Goal: Task Accomplishment & Management: Manage account settings

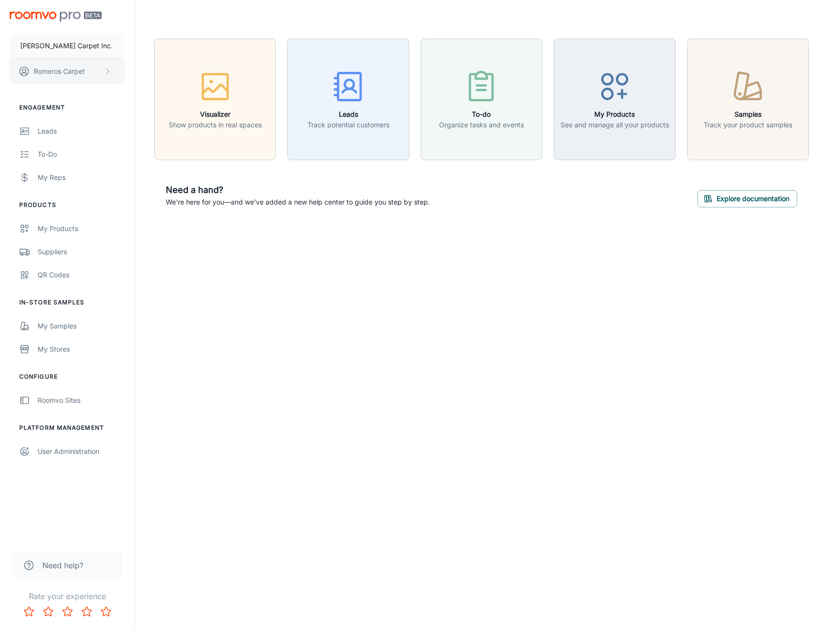
click at [84, 66] on p "Romeros Carpet" at bounding box center [59, 71] width 51 height 11
click at [54, 399] on div at bounding box center [414, 314] width 828 height 629
click at [54, 399] on div "Roomvo Sites" at bounding box center [81, 400] width 87 height 11
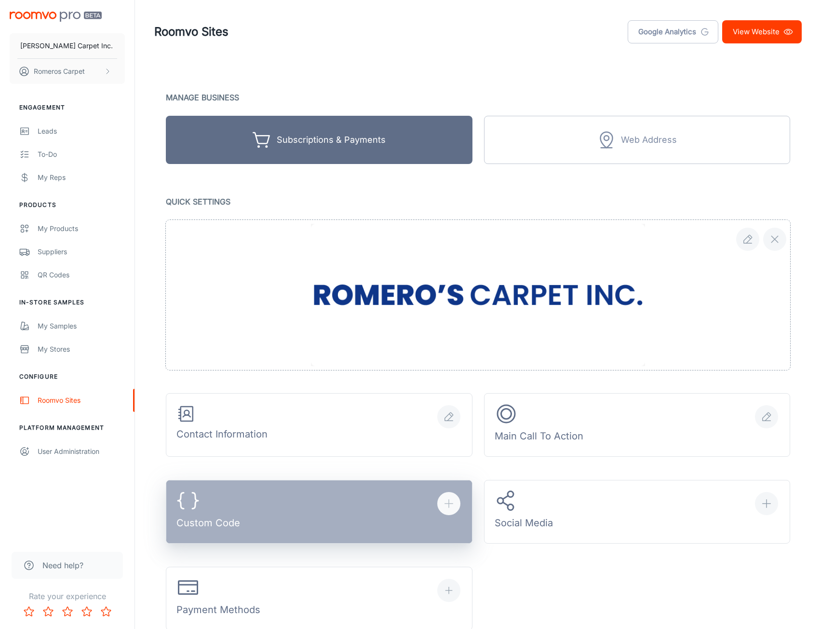
click at [345, 488] on button "Custom Code" at bounding box center [319, 512] width 307 height 64
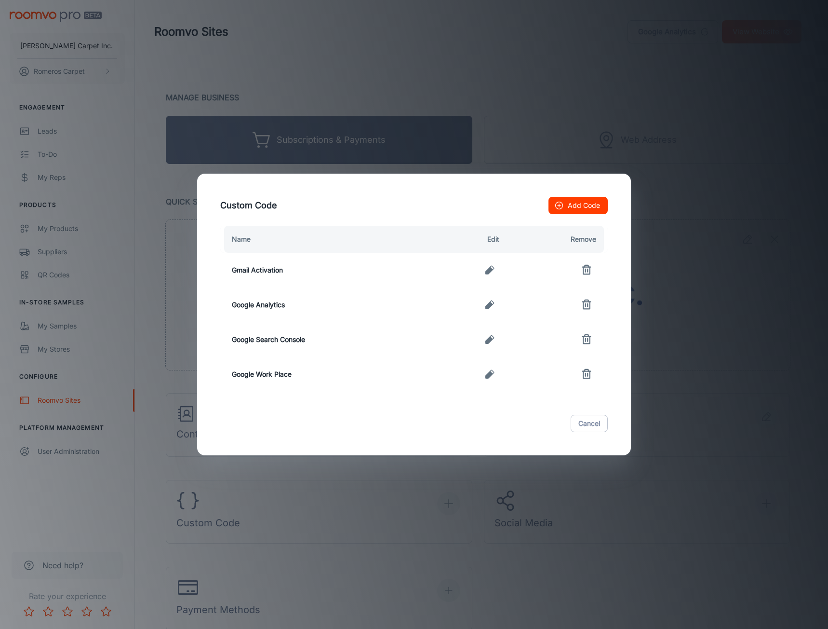
click at [488, 269] on icon "button" at bounding box center [489, 270] width 9 height 9
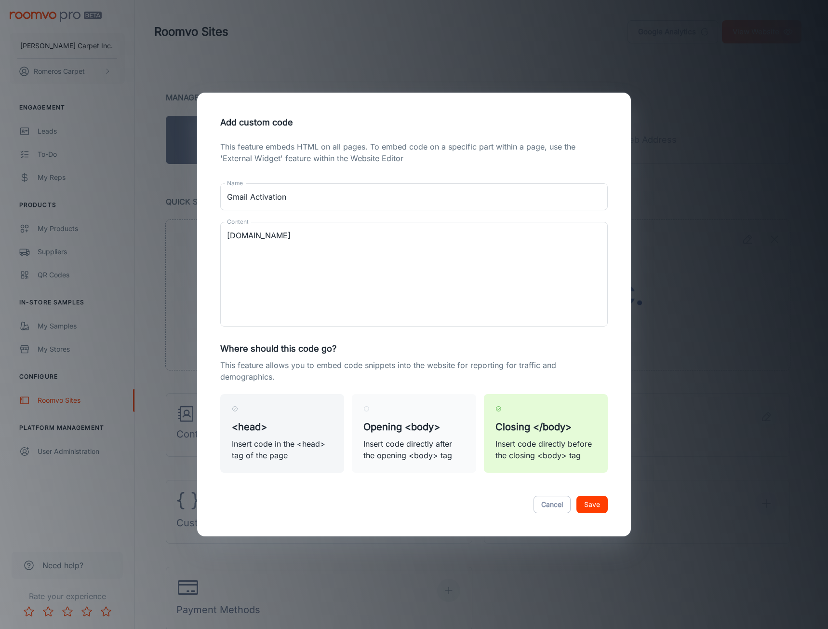
click at [254, 422] on h5 "<head>" at bounding box center [282, 426] width 101 height 14
click at [238, 412] on input "<head> Insert code in the <head> tag of the page" at bounding box center [235, 408] width 6 height 6
radio input "true"
radio input "false"
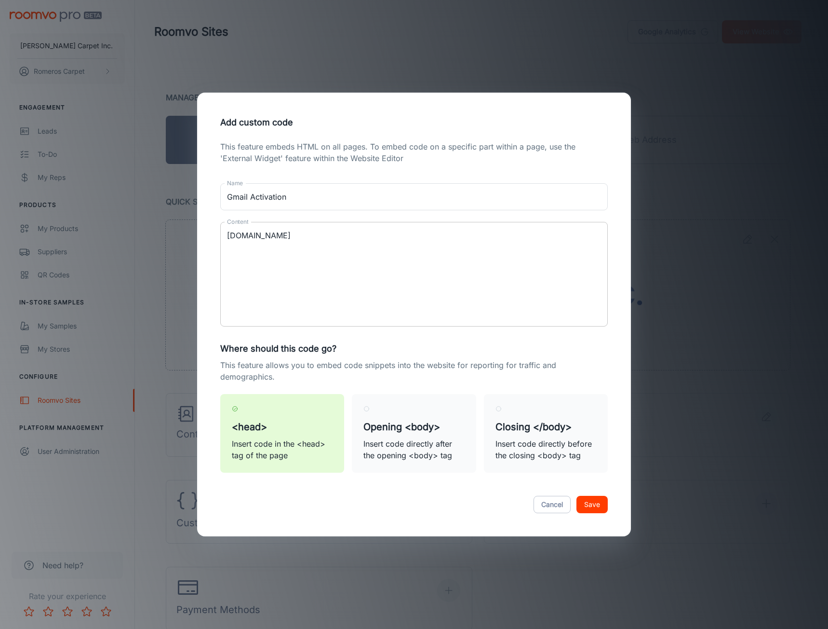
click at [228, 235] on textarea "[DOMAIN_NAME]" at bounding box center [414, 274] width 374 height 89
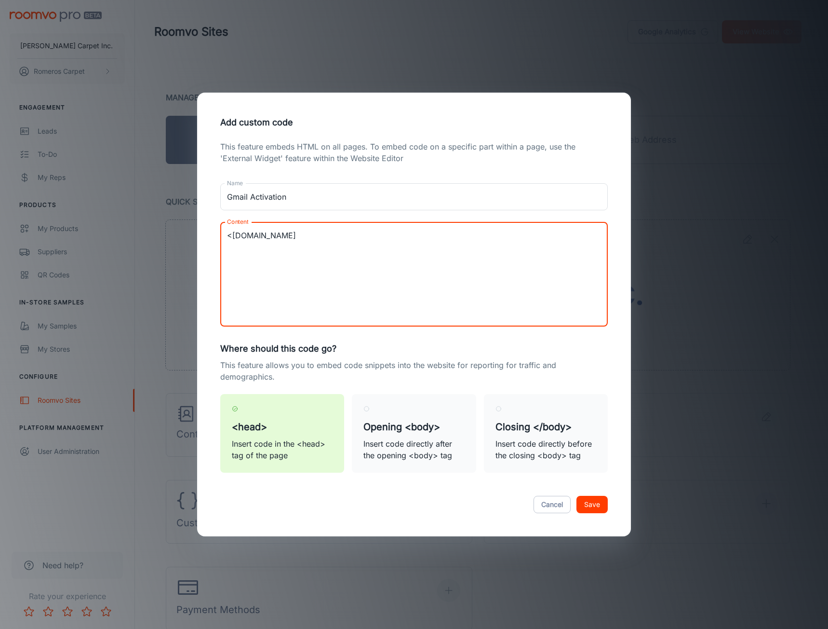
click at [321, 237] on textarea "<[DOMAIN_NAME]" at bounding box center [414, 274] width 374 height 89
type textarea "<[DOMAIN_NAME]>"
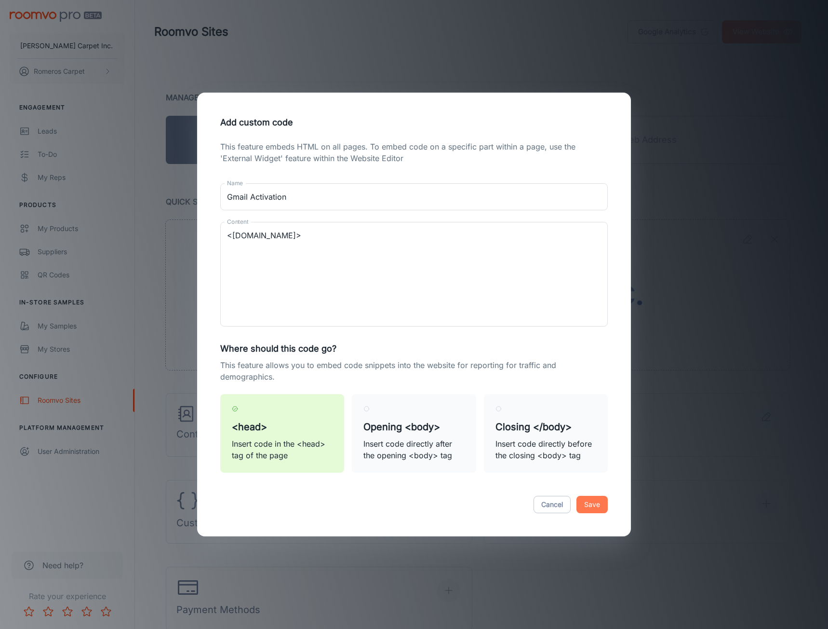
click at [598, 509] on button "Save" at bounding box center [591, 503] width 31 height 17
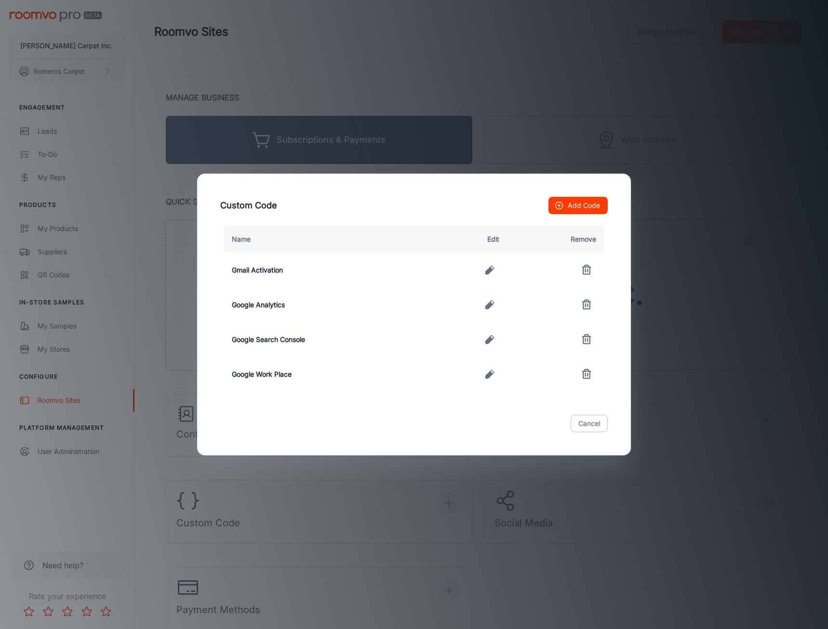
click at [316, 270] on td "Gmail Activation" at bounding box center [324, 270] width 208 height 35
click at [499, 271] on button "button" at bounding box center [489, 269] width 19 height 19
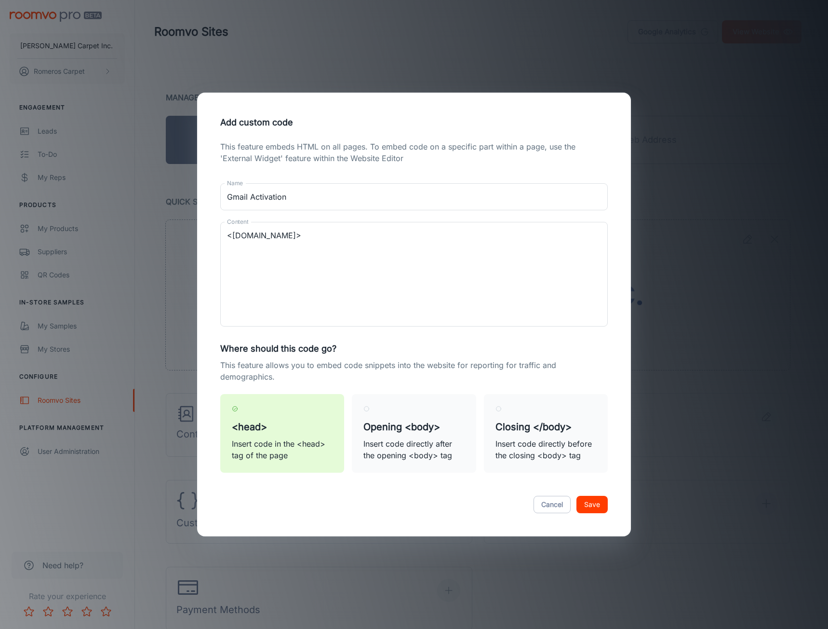
click at [589, 507] on button "Save" at bounding box center [591, 503] width 31 height 17
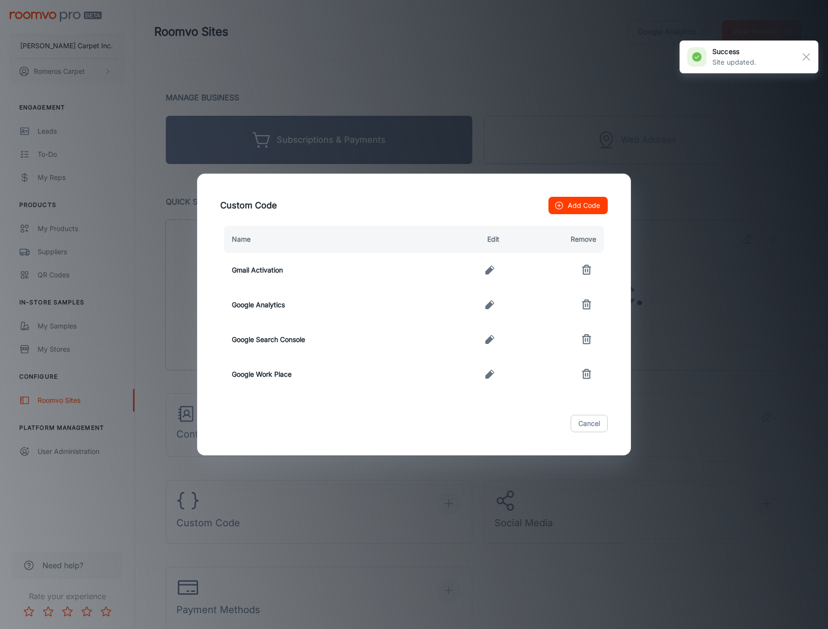
click at [176, 257] on div "Custom Code Add Code Name Edit Remove Gmail Activation Google Analytics Google …" at bounding box center [414, 314] width 828 height 629
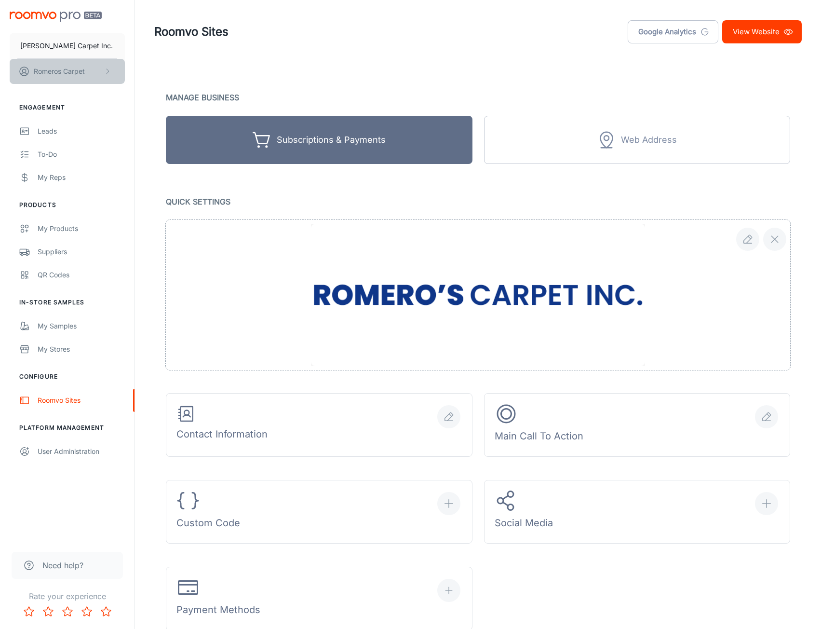
click at [88, 65] on button "Romeros Carpet" at bounding box center [67, 71] width 115 height 25
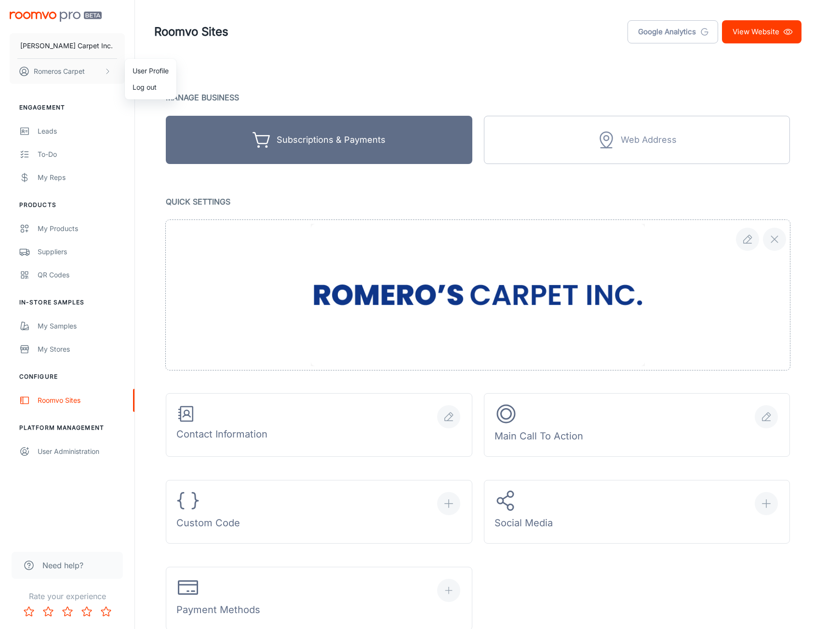
click at [74, 396] on div at bounding box center [414, 314] width 828 height 629
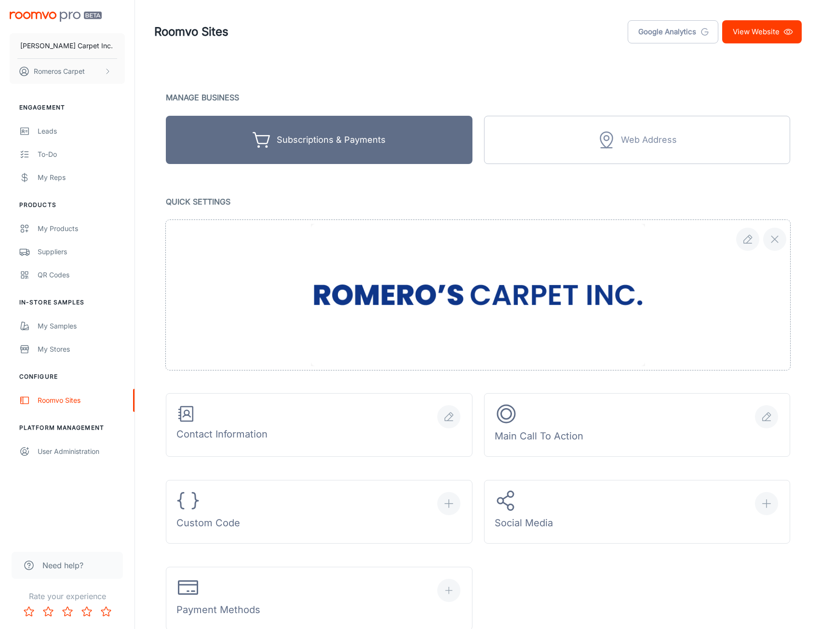
click at [74, 403] on div "Roomvo Sites" at bounding box center [81, 400] width 87 height 11
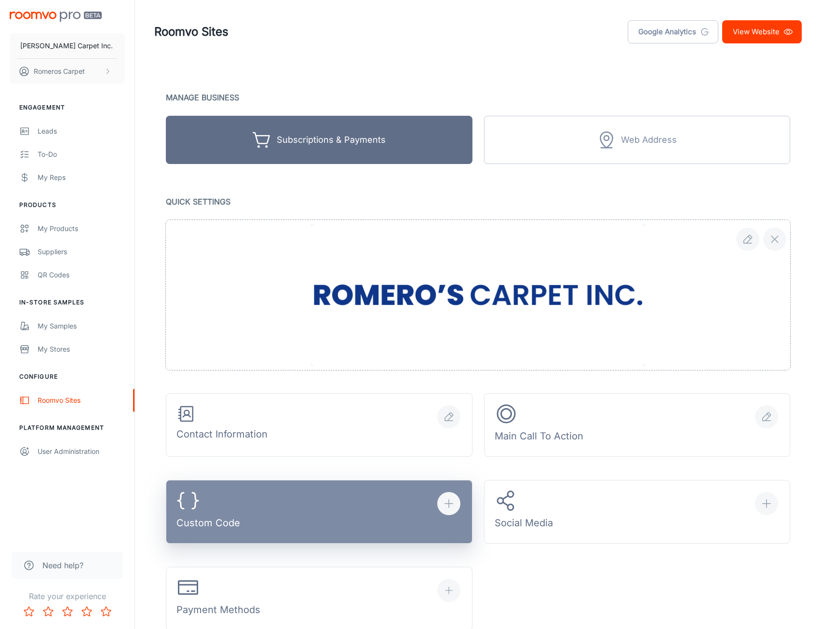
click at [310, 479] on div "Custom Code" at bounding box center [313, 499] width 318 height 87
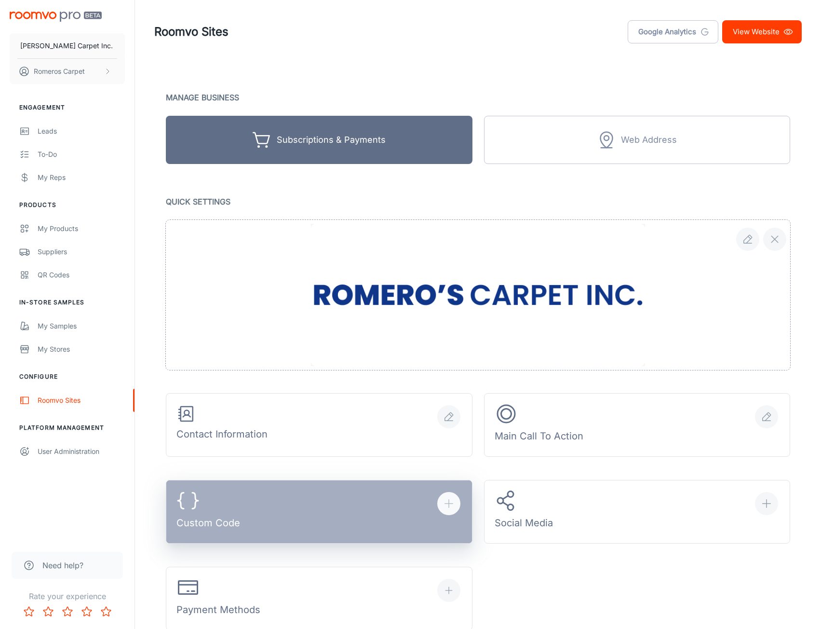
click at [329, 498] on button "Custom Code" at bounding box center [319, 512] width 307 height 64
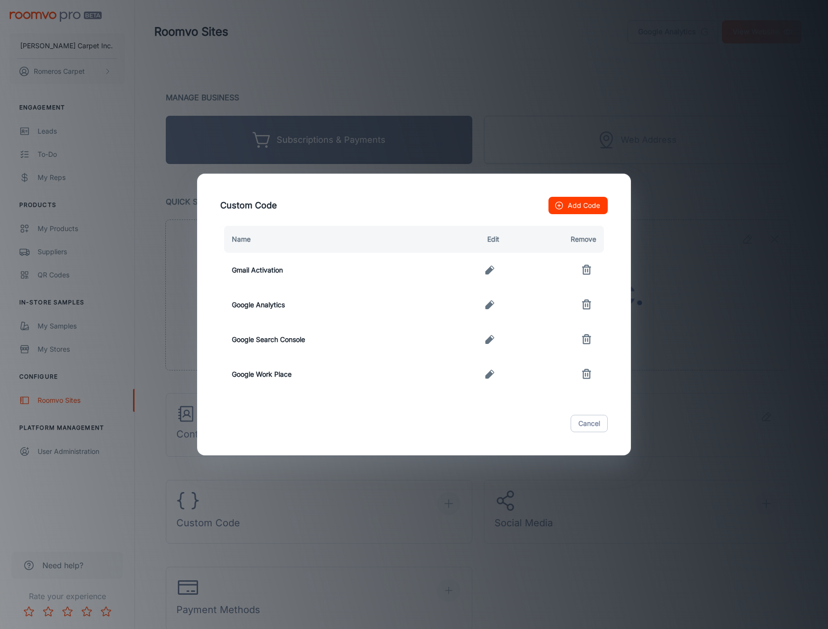
click at [486, 339] on icon "button" at bounding box center [490, 340] width 12 height 12
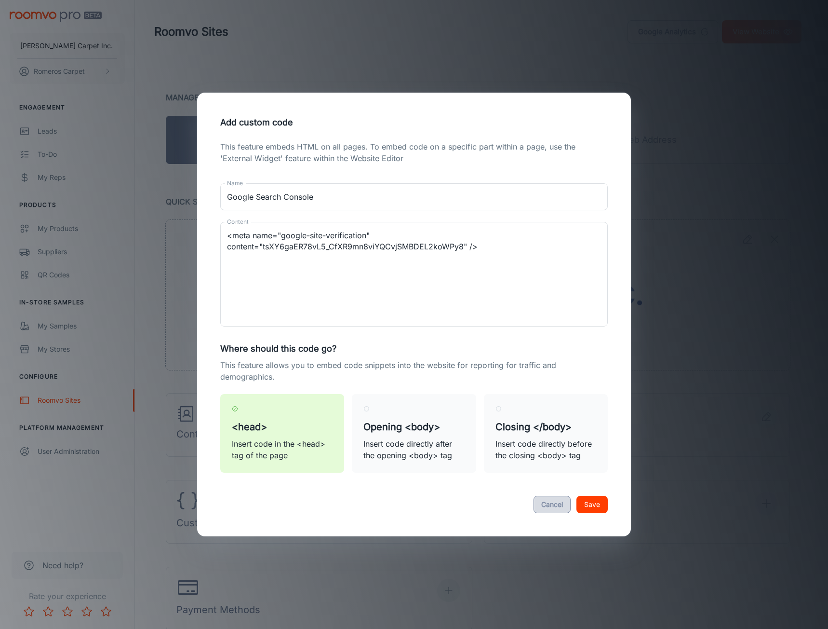
click at [548, 503] on button "Cancel" at bounding box center [552, 503] width 37 height 17
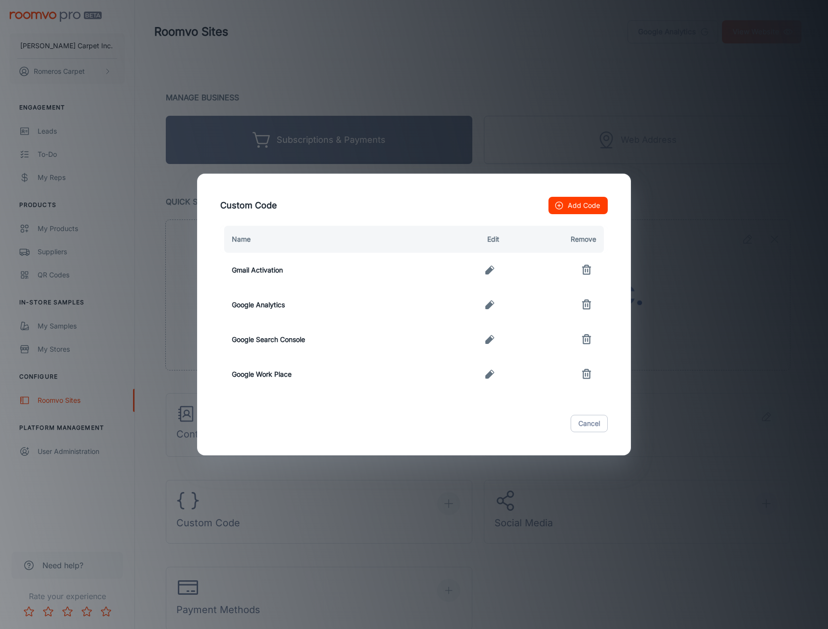
click at [490, 336] on icon "button" at bounding box center [490, 340] width 12 height 12
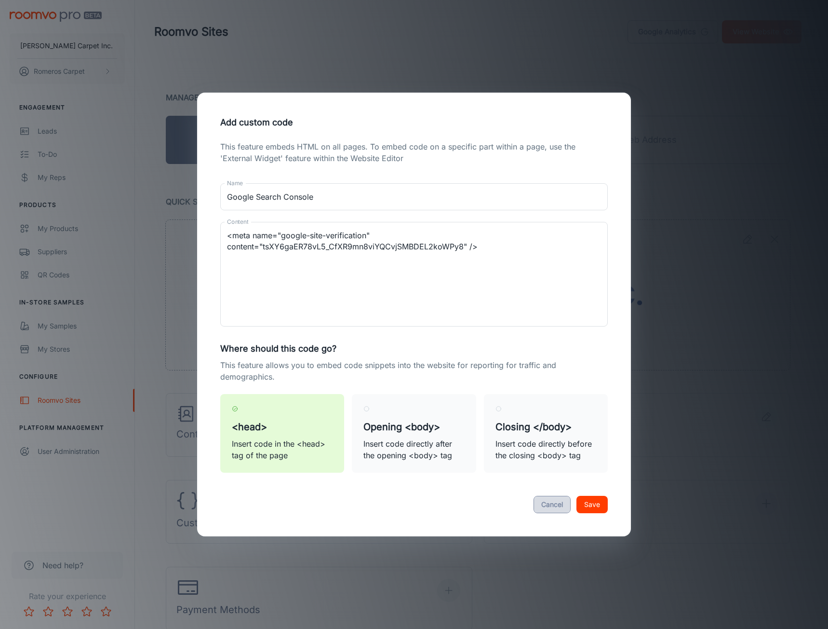
click at [539, 506] on button "Cancel" at bounding box center [552, 503] width 37 height 17
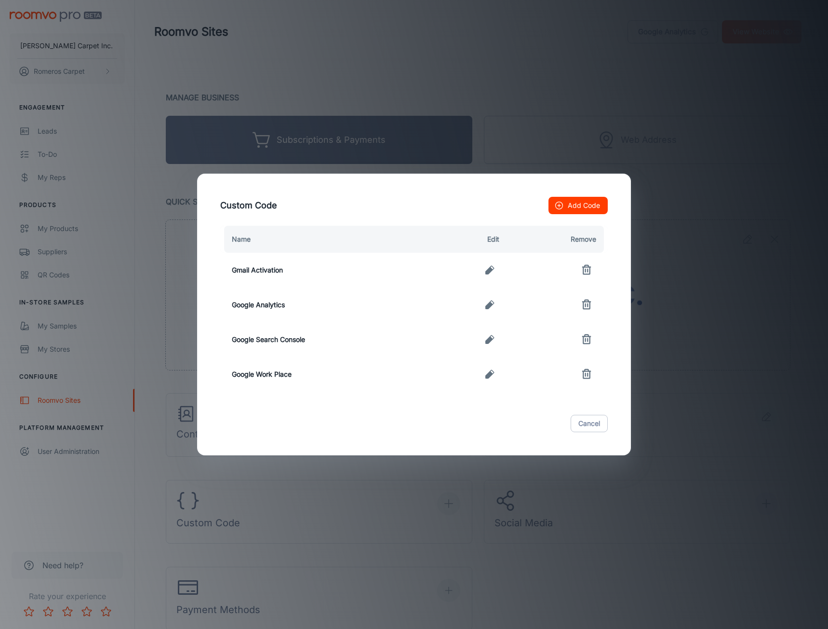
click at [495, 307] on icon "button" at bounding box center [490, 305] width 12 height 12
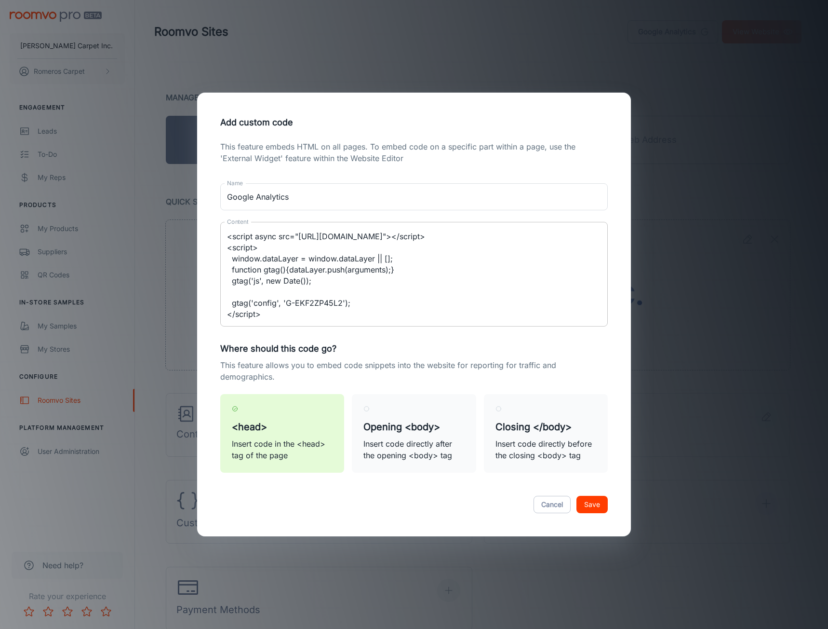
scroll to position [11, 0]
click at [543, 506] on button "Cancel" at bounding box center [552, 503] width 37 height 17
type textarea "<!-- Google tag (gtag.js) --> <script async src="https://www.googletagmanager.c…"
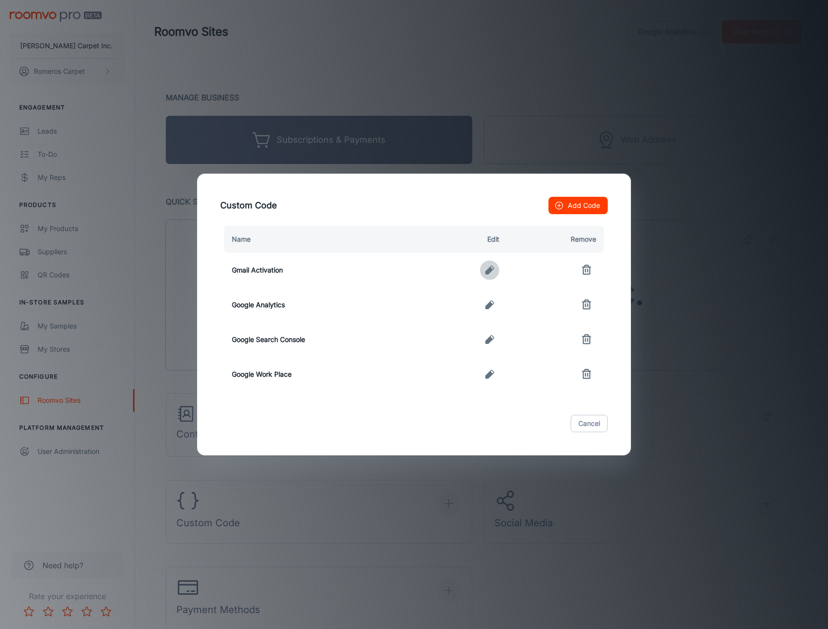
click at [494, 268] on icon "button" at bounding box center [489, 270] width 9 height 9
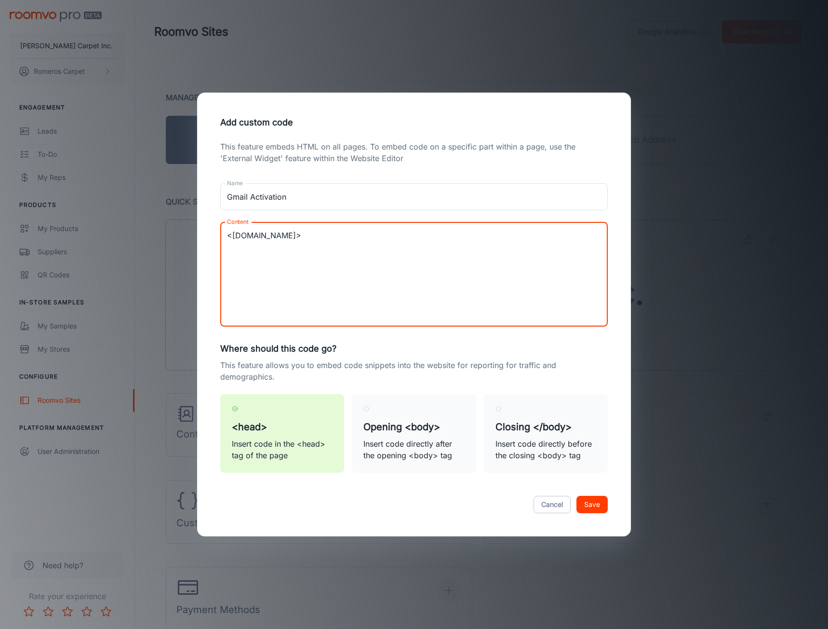
drag, startPoint x: 307, startPoint y: 236, endPoint x: 231, endPoint y: 239, distance: 75.7
click at [231, 239] on textarea "<[DOMAIN_NAME]>" at bounding box center [414, 274] width 374 height 89
drag, startPoint x: 301, startPoint y: 235, endPoint x: 279, endPoint y: 276, distance: 47.2
click at [268, 287] on textarea "<MX Priority: 1 Data: >" at bounding box center [414, 274] width 374 height 89
click at [303, 237] on textarea "<MX Priority: 1 Data: >" at bounding box center [414, 274] width 374 height 89
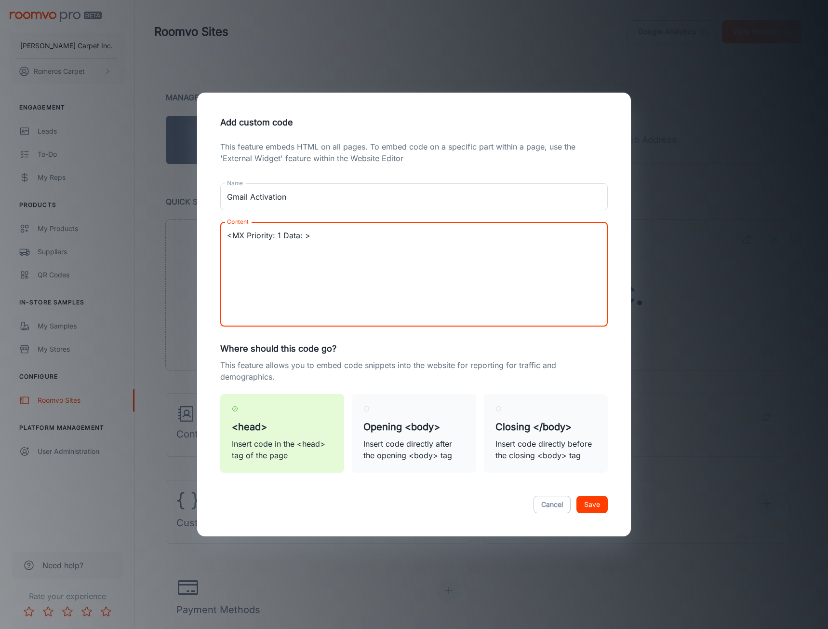
paste textarea "[DOMAIN_NAME]"
type textarea "<MX Priority: 1 Data: SMTP.GOOGLE.COM>"
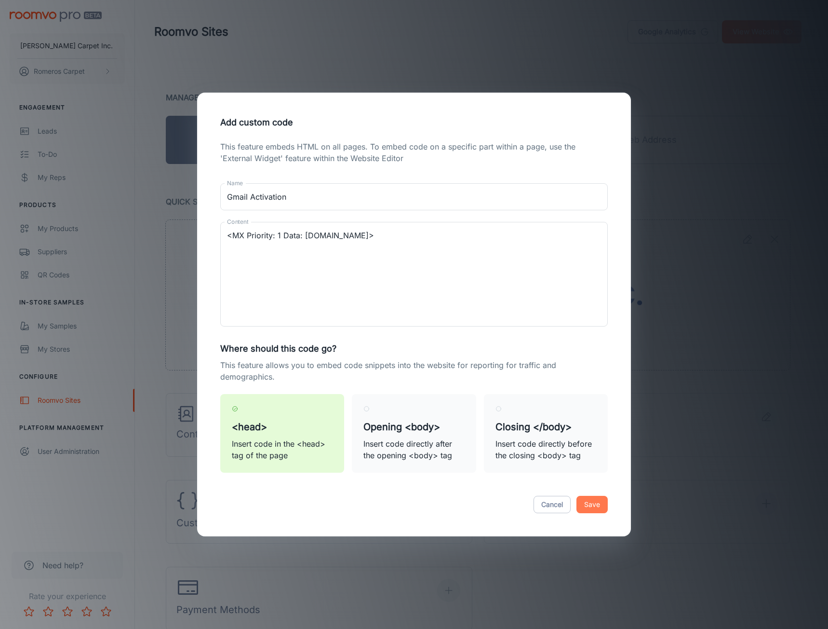
click at [593, 505] on button "Save" at bounding box center [591, 503] width 31 height 17
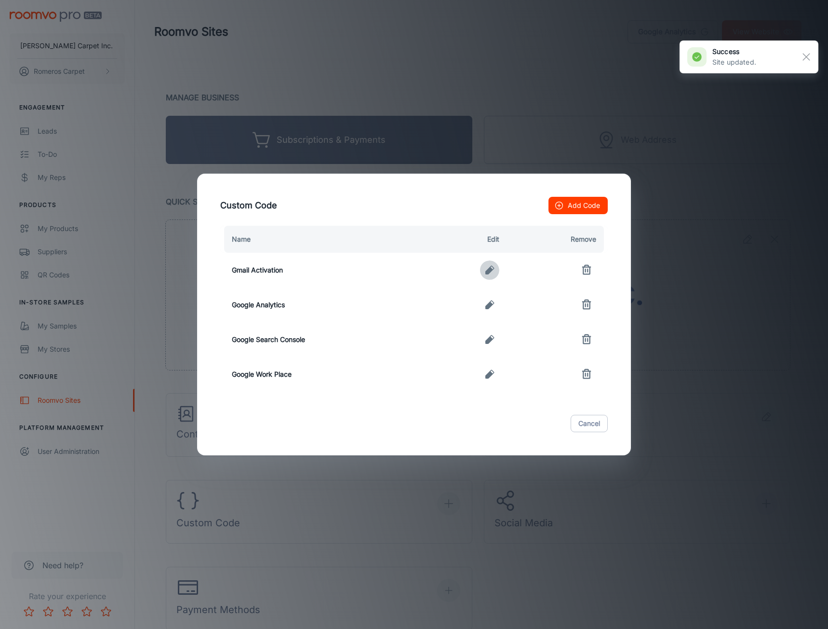
click at [493, 269] on icon "button" at bounding box center [489, 270] width 9 height 9
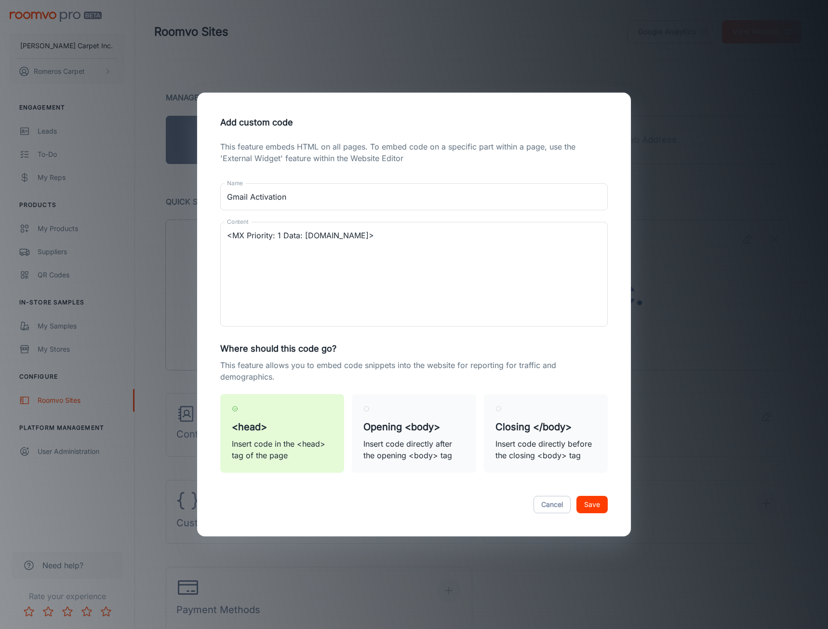
click at [596, 508] on button "Save" at bounding box center [591, 503] width 31 height 17
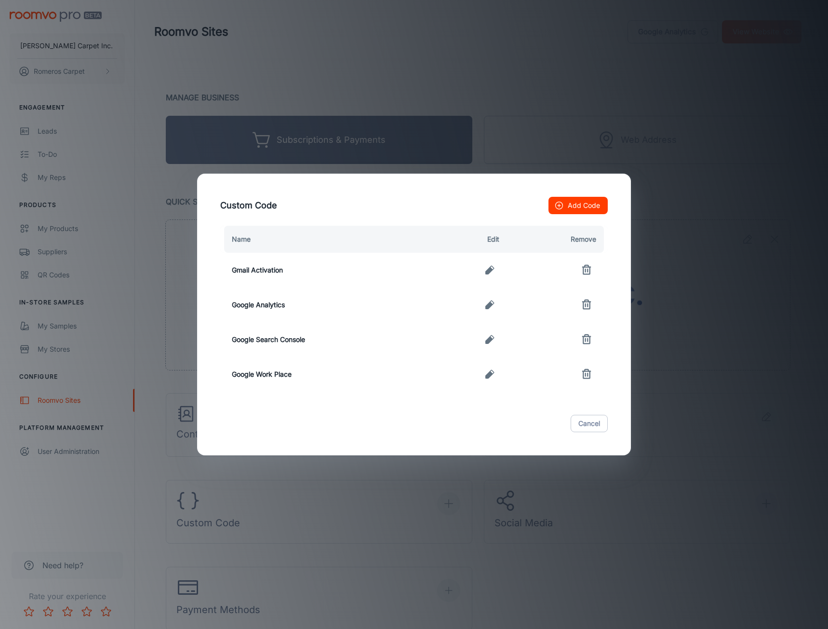
click at [489, 272] on icon "button" at bounding box center [489, 270] width 9 height 9
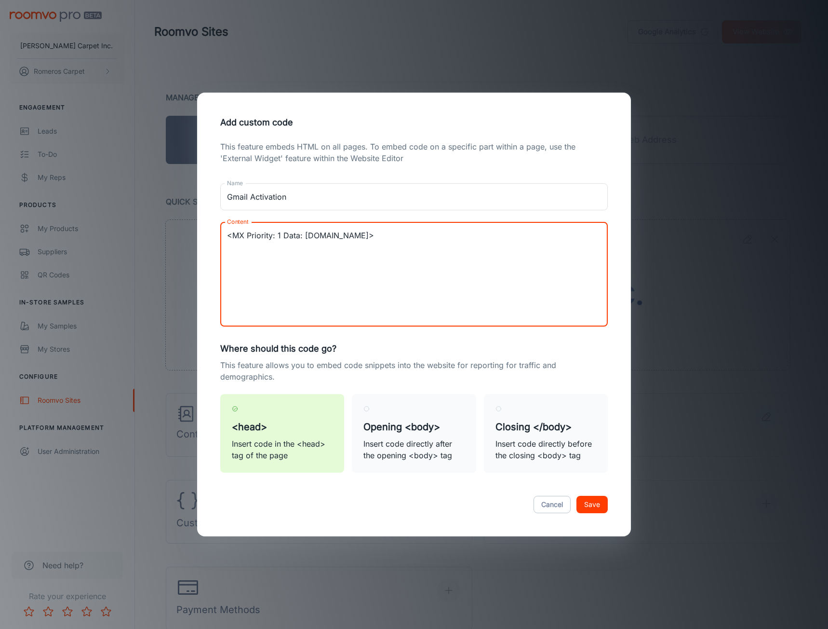
drag, startPoint x: 304, startPoint y: 237, endPoint x: 232, endPoint y: 241, distance: 72.4
click at [232, 241] on textarea "<MX Priority: 1 Data: SMTP.GOOGLE.COM>" at bounding box center [414, 274] width 374 height 89
type textarea "<[DOMAIN_NAME]>"
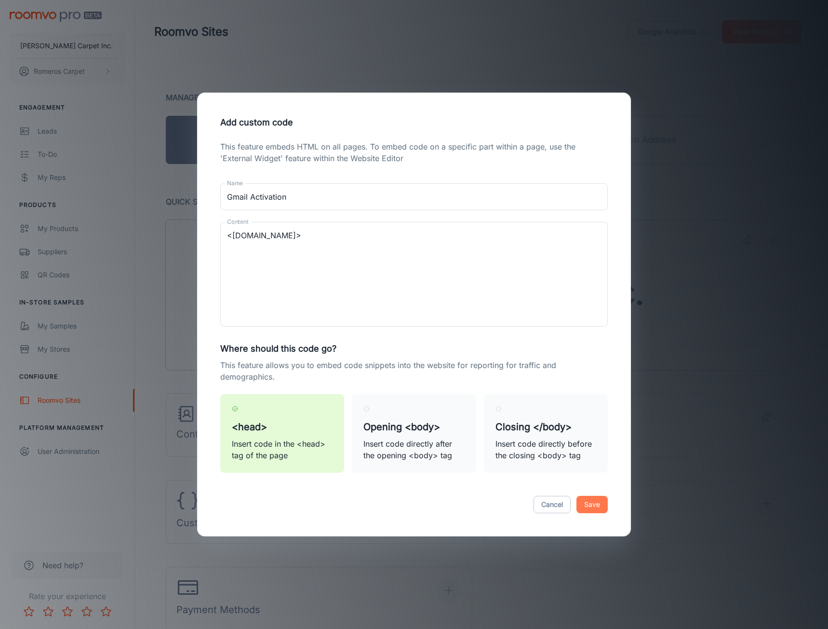
click at [602, 506] on button "Save" at bounding box center [591, 503] width 31 height 17
